Goal: Find specific page/section: Find specific page/section

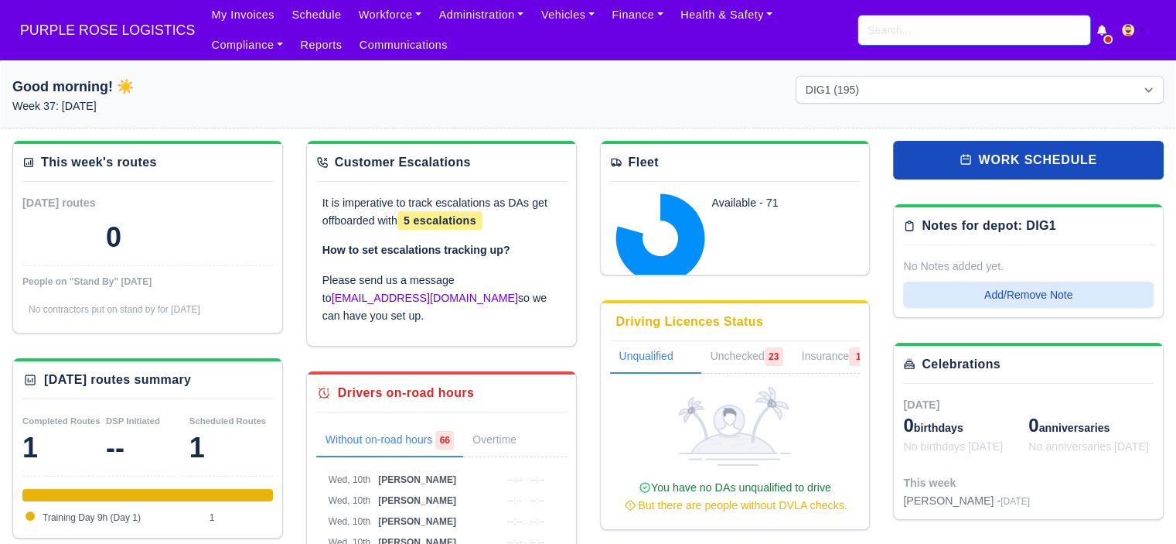
click at [903, 30] on input "search" at bounding box center [974, 29] width 232 height 29
type input "mohsin"
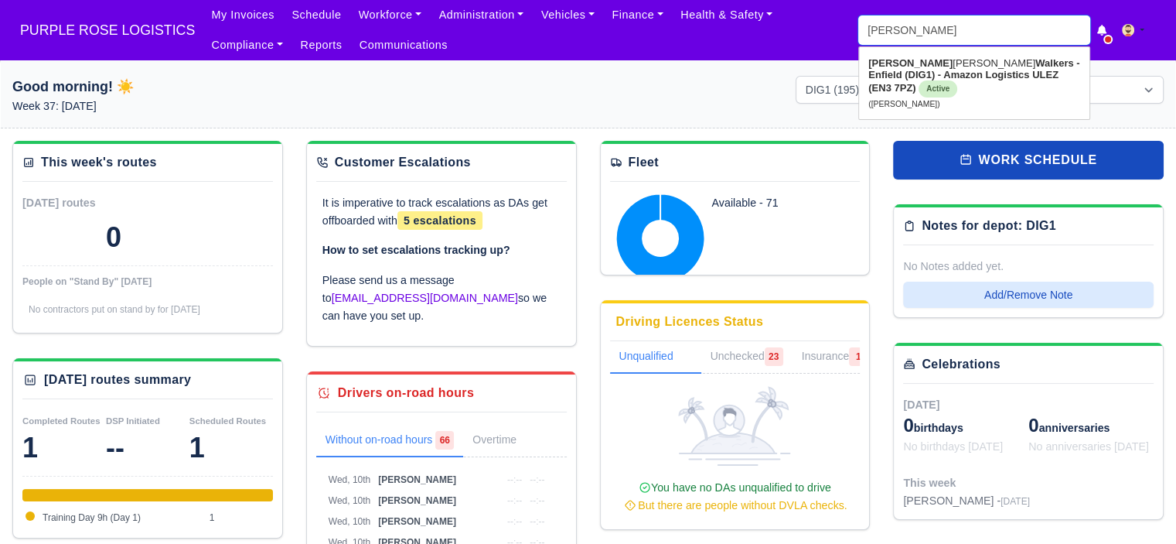
type input "mohsin Malik"
click at [918, 70] on strong "Walkers - Enfield (DIG1) - Amazon Logistics ULEZ (EN3 7PZ)" at bounding box center [973, 75] width 211 height 36
type input "[PERSON_NAME]"
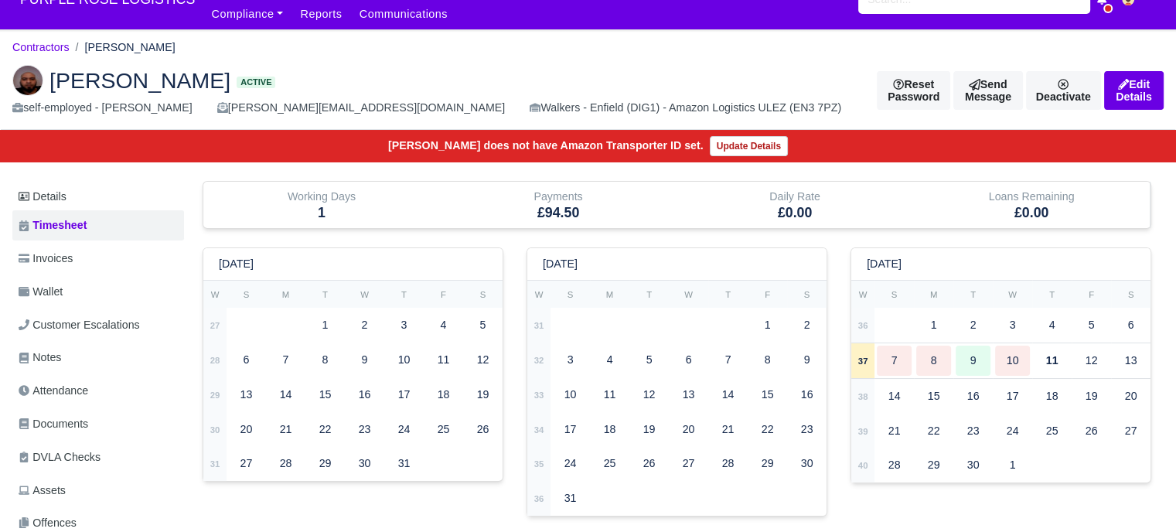
scroll to position [77, 0]
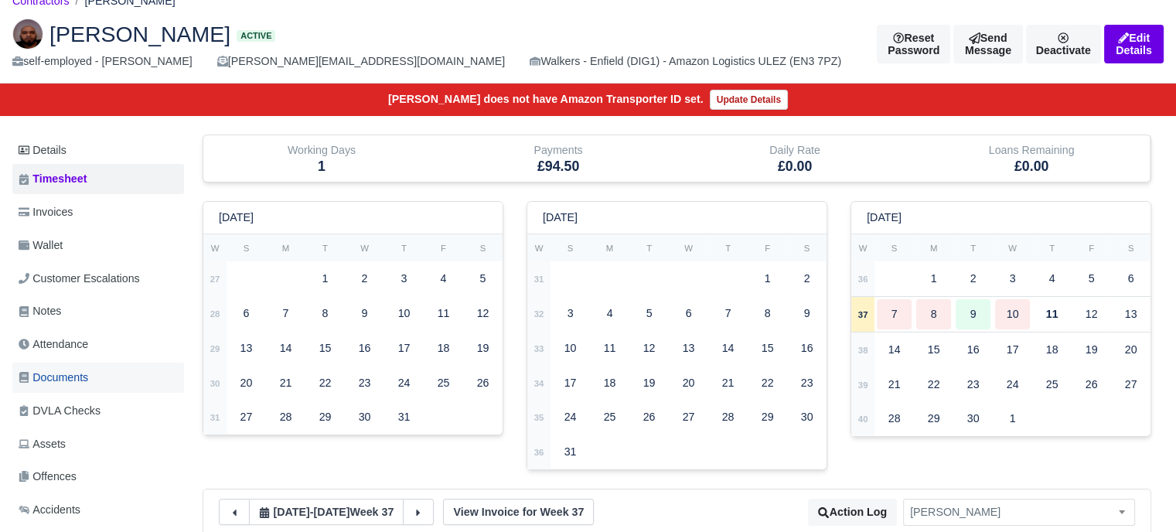
click at [77, 384] on span "Documents" at bounding box center [54, 378] width 70 height 18
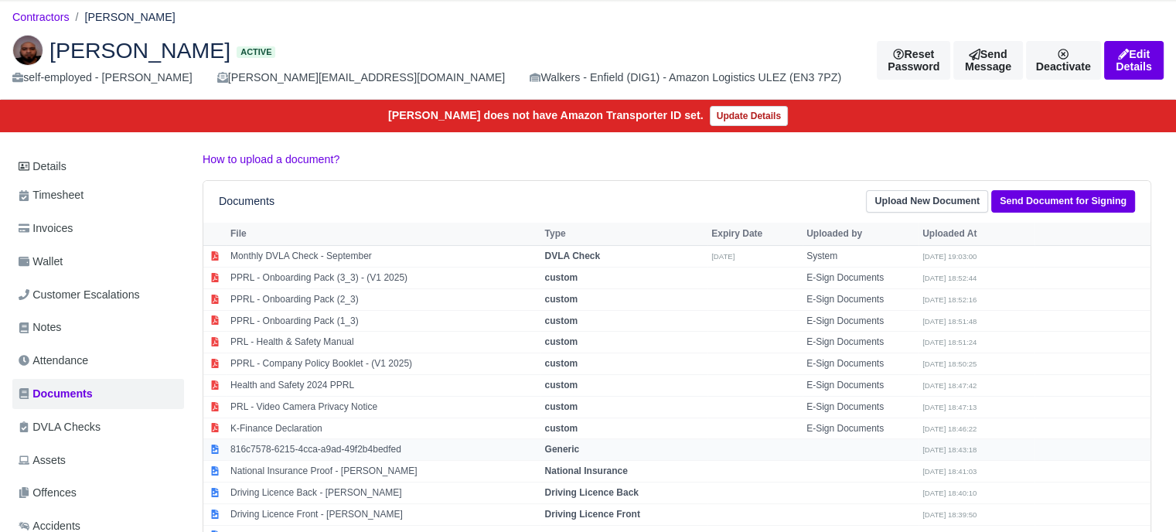
scroll to position [155, 0]
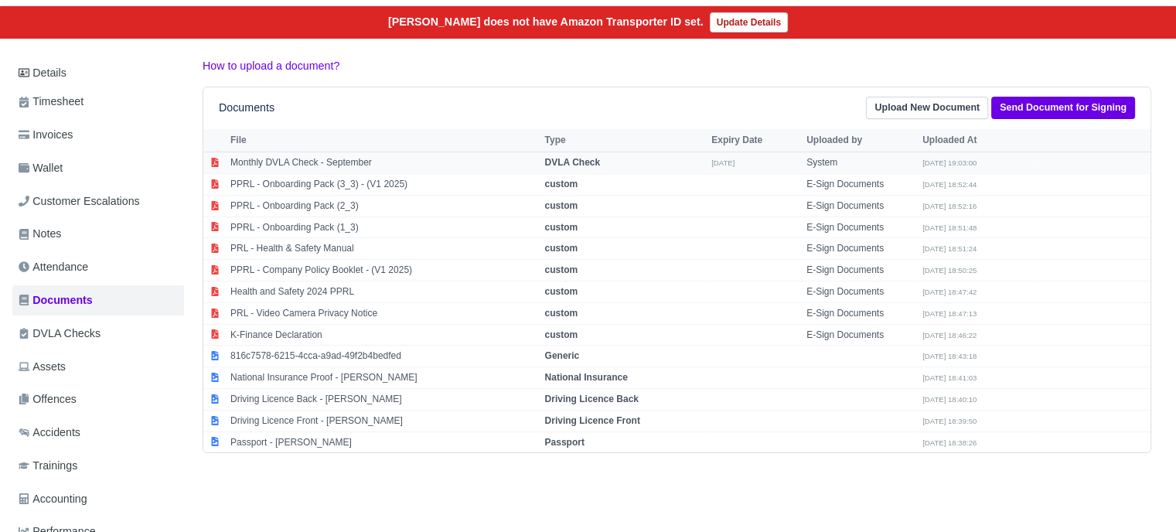
click at [352, 162] on td "Monthly DVLA Check - September" at bounding box center [384, 163] width 314 height 22
select select "dvla-check"
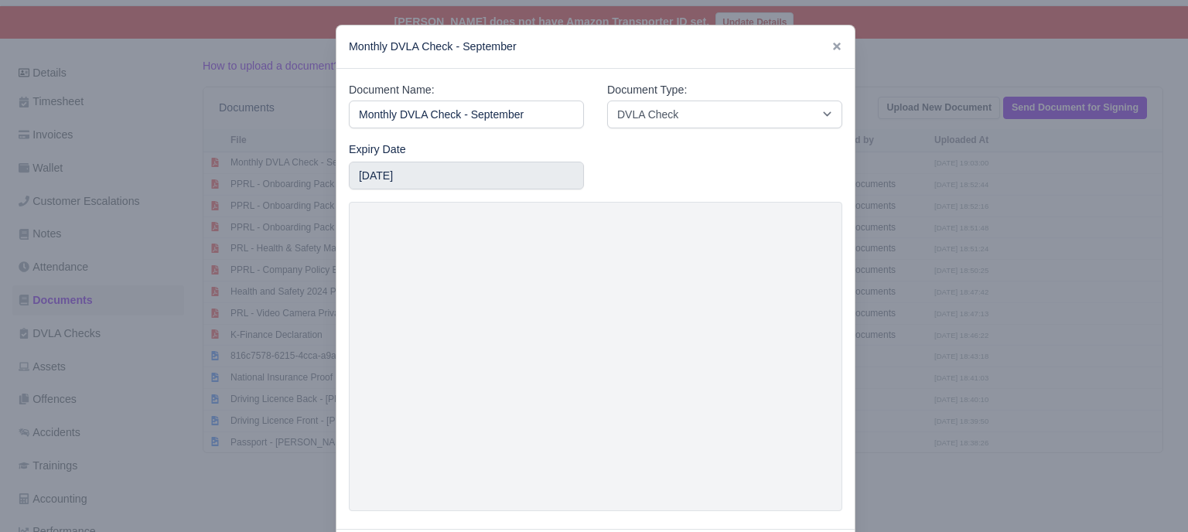
click at [878, 250] on div at bounding box center [594, 266] width 1188 height 532
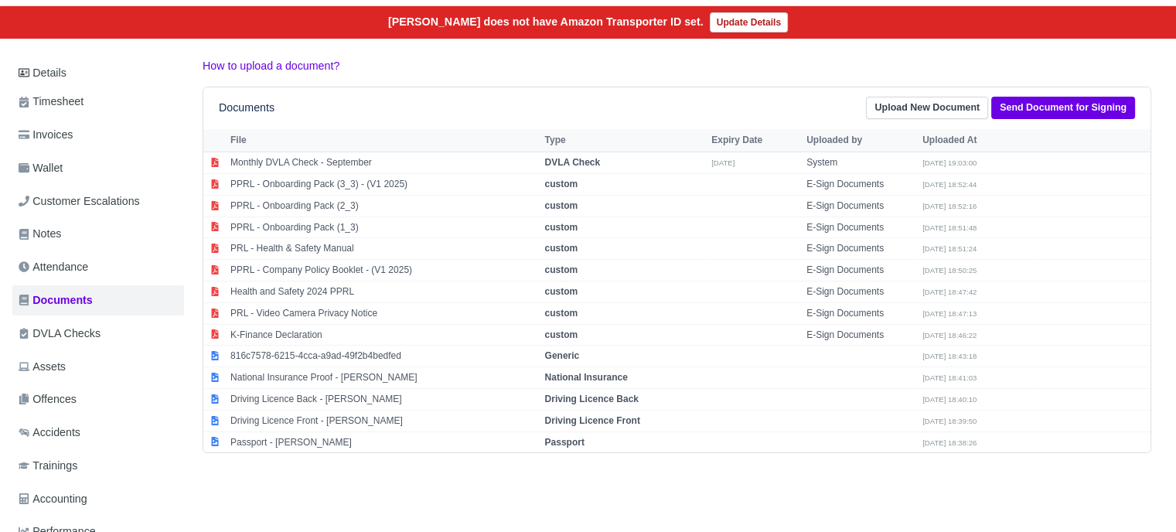
scroll to position [0, 0]
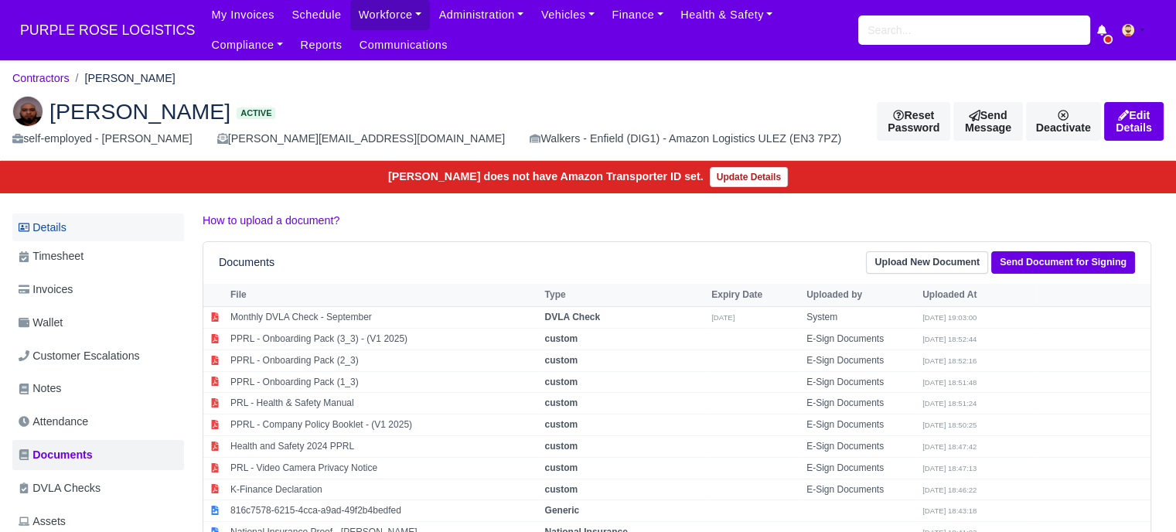
click at [73, 234] on link "Details" at bounding box center [98, 227] width 172 height 29
